Goal: Task Accomplishment & Management: Use online tool/utility

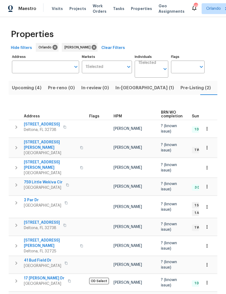
scroll to position [0, 115]
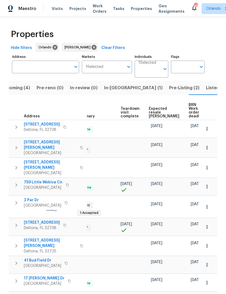
click at [56, 61] on input "Address" at bounding box center [41, 67] width 59 height 13
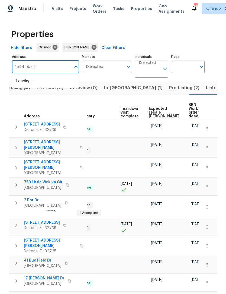
type input "1544 [GEOGRAPHIC_DATA]"
click at [28, 77] on li "1544 [GEOGRAPHIC_DATA]" at bounding box center [45, 81] width 67 height 9
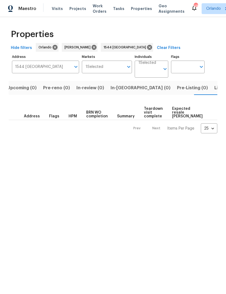
scroll to position [0, 9]
click at [210, 88] on span "Listed (1)" at bounding box center [220, 88] width 20 height 8
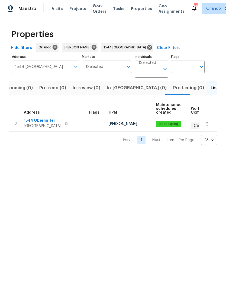
click at [33, 119] on span "1544 Oberlin Ter" at bounding box center [42, 120] width 37 height 5
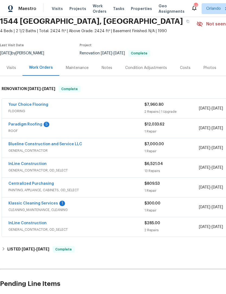
scroll to position [22, 0]
click at [23, 124] on link "Paradigm Roofing" at bounding box center [25, 125] width 34 height 4
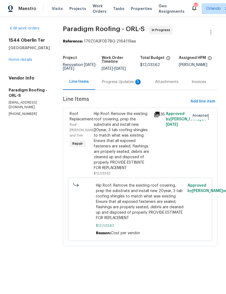
click at [127, 83] on div "Progress Updates 5" at bounding box center [122, 81] width 40 height 5
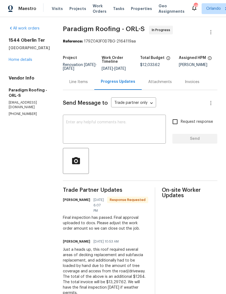
click at [83, 82] on div "Line Items" at bounding box center [78, 81] width 18 height 5
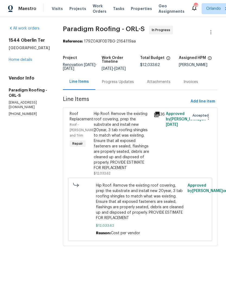
click at [124, 81] on div "Progress Updates" at bounding box center [118, 81] width 32 height 5
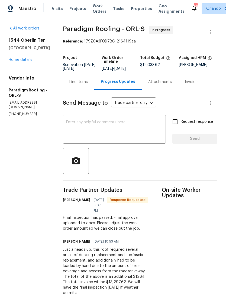
click at [81, 84] on div "Line Items" at bounding box center [78, 81] width 18 height 5
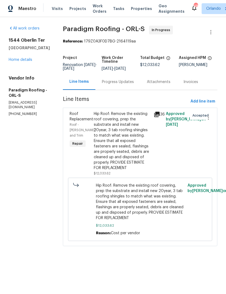
click at [135, 148] on div "Hip Roof: Remove the existing roof covering, prep the substrate and install new…" at bounding box center [122, 141] width 57 height 60
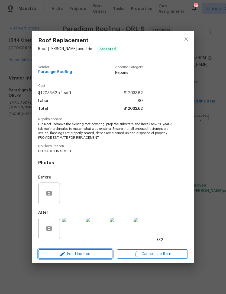
click at [100, 253] on span "Edit Line Item" at bounding box center [75, 254] width 71 height 7
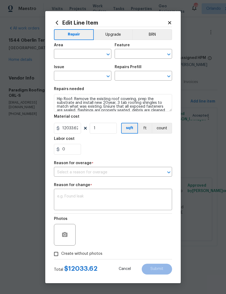
type input "Roof"
type input "Eaves and Trim"
type input "Roof Replacement"
type input "Replace Roofing (Hip) $1.80"
type input "I can't find the right prefill"
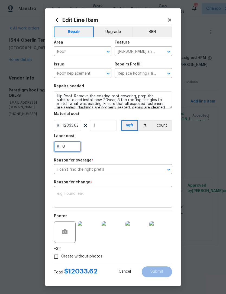
click at [71, 149] on input "0" at bounding box center [67, 146] width 27 height 11
type input "1264"
click at [156, 146] on div "1264" at bounding box center [113, 146] width 118 height 11
click at [147, 194] on textarea at bounding box center [113, 197] width 112 height 11
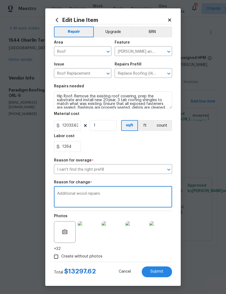
type textarea "Additional wood repairs"
click at [164, 270] on button "Submit" at bounding box center [157, 272] width 30 height 11
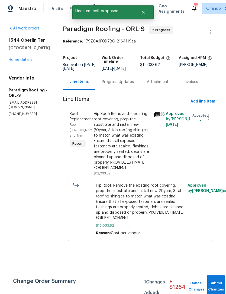
scroll to position [0, 0]
click at [125, 81] on div "Progress Updates" at bounding box center [118, 81] width 32 height 5
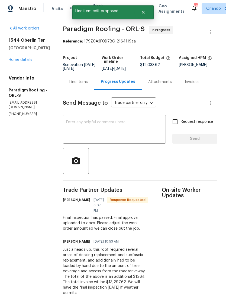
click at [86, 79] on div "Line Items" at bounding box center [78, 82] width 31 height 16
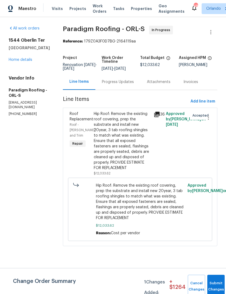
click at [145, 152] on div "Hip Roof: Remove the existing roof covering, prep the substrate and install new…" at bounding box center [122, 141] width 57 height 60
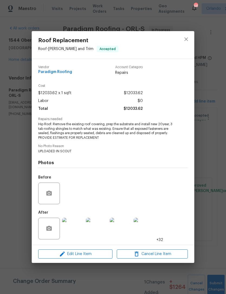
click at [74, 229] on img at bounding box center [73, 229] width 22 height 22
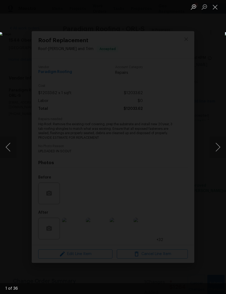
click at [220, 139] on button "Next image" at bounding box center [218, 148] width 16 height 22
click at [220, 140] on button "Next image" at bounding box center [218, 148] width 16 height 22
click at [219, 143] on button "Next image" at bounding box center [218, 148] width 16 height 22
click at [220, 144] on button "Next image" at bounding box center [218, 148] width 16 height 22
click at [219, 145] on button "Next image" at bounding box center [218, 148] width 16 height 22
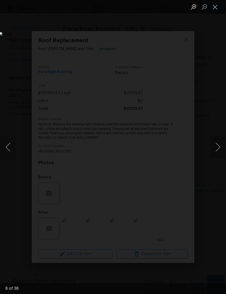
click at [218, 147] on button "Next image" at bounding box center [218, 148] width 16 height 22
click at [217, 148] on button "Next image" at bounding box center [218, 148] width 16 height 22
click at [217, 147] on button "Next image" at bounding box center [218, 148] width 16 height 22
click at [216, 149] on button "Next image" at bounding box center [218, 148] width 16 height 22
click at [216, 150] on button "Next image" at bounding box center [218, 148] width 16 height 22
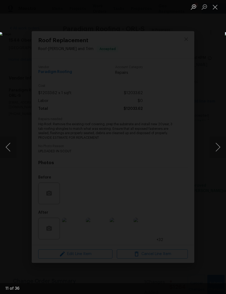
click at [216, 157] on button "Next image" at bounding box center [218, 148] width 16 height 22
click at [211, 154] on button "Next image" at bounding box center [218, 148] width 16 height 22
click at [212, 153] on button "Next image" at bounding box center [218, 148] width 16 height 22
click at [210, 153] on button "Next image" at bounding box center [218, 148] width 16 height 22
click at [176, 152] on img "Lightbox" at bounding box center [87, 147] width 177 height 230
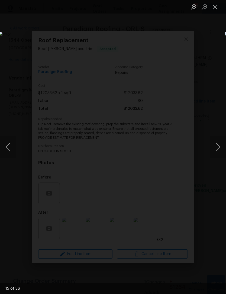
click at [220, 145] on button "Next image" at bounding box center [218, 148] width 16 height 22
click at [220, 146] on button "Next image" at bounding box center [218, 148] width 16 height 22
click at [218, 149] on button "Next image" at bounding box center [218, 148] width 16 height 22
click at [217, 149] on button "Next image" at bounding box center [218, 148] width 16 height 22
click at [176, 235] on img "Lightbox" at bounding box center [87, 147] width 177 height 230
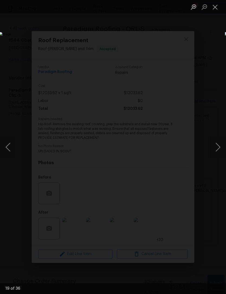
click at [22, 32] on img "Lightbox" at bounding box center [87, 147] width 177 height 230
click at [217, 7] on button "Close lightbox" at bounding box center [215, 6] width 11 height 9
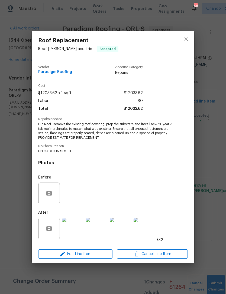
click at [170, 75] on div "Vendor Paradigm Roofing Account Category Repairs" at bounding box center [113, 72] width 150 height 23
click at [189, 36] on icon "close" at bounding box center [186, 39] width 7 height 7
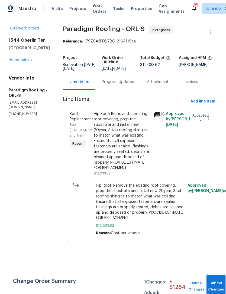
click at [214, 285] on button "Submit Changes" at bounding box center [215, 286] width 17 height 23
